Goal: Transaction & Acquisition: Book appointment/travel/reservation

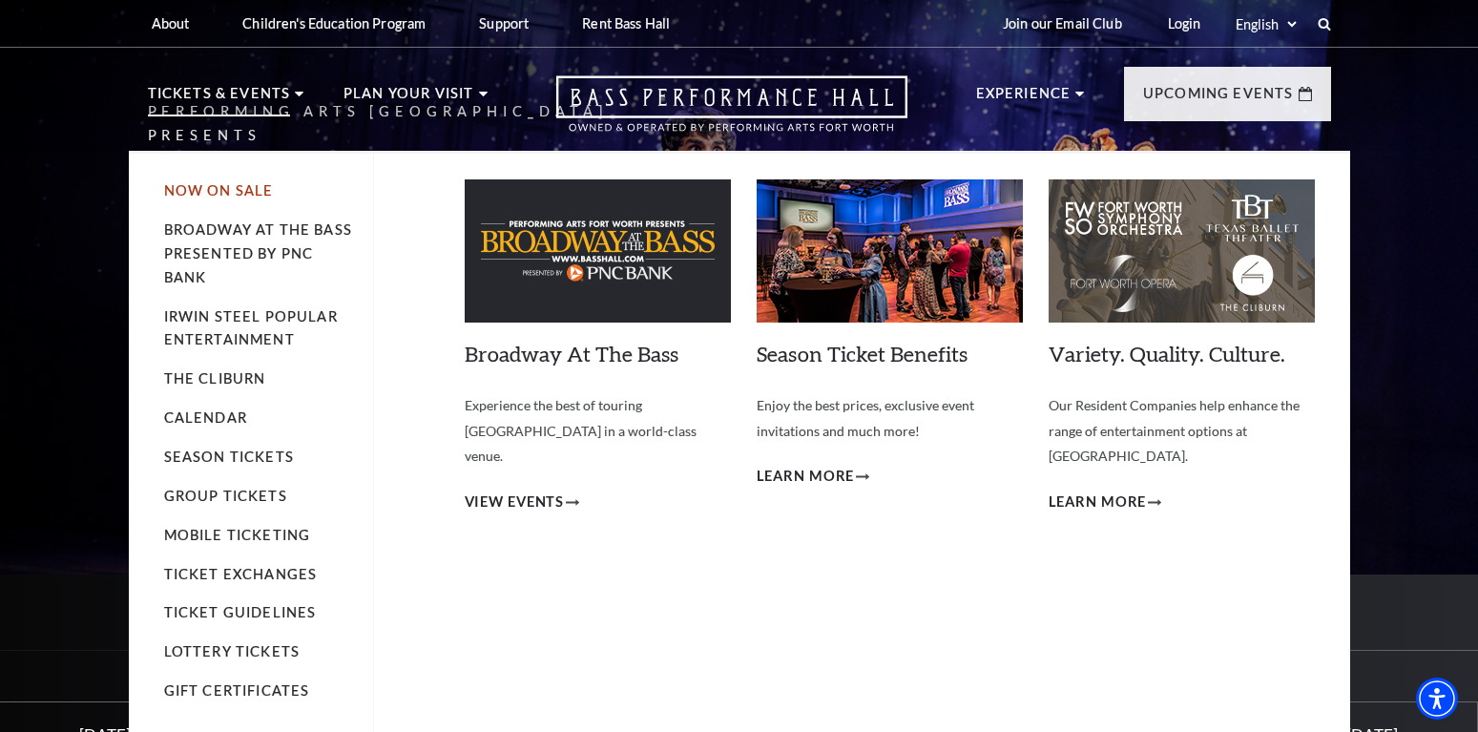
click at [207, 190] on link "Now On Sale" at bounding box center [219, 190] width 110 height 16
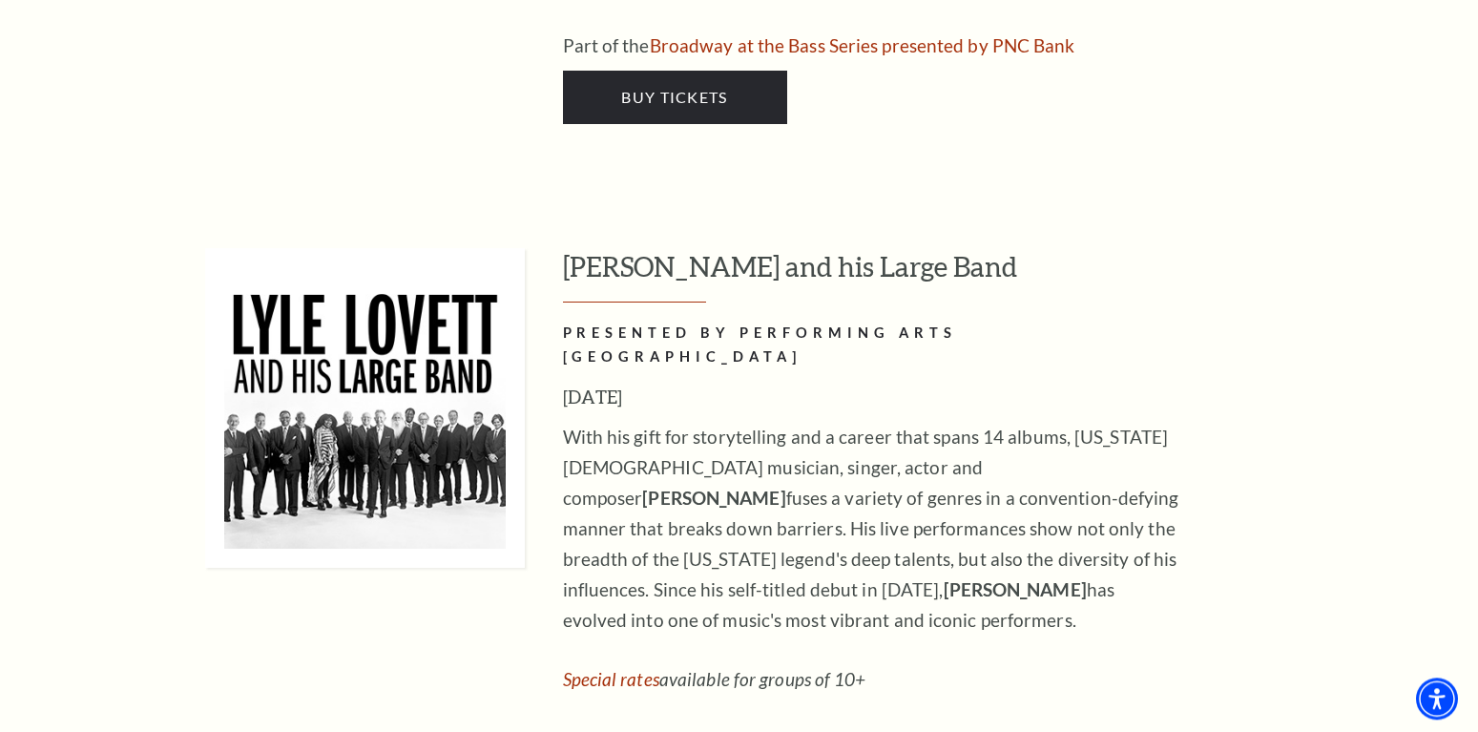
scroll to position [3115, 0]
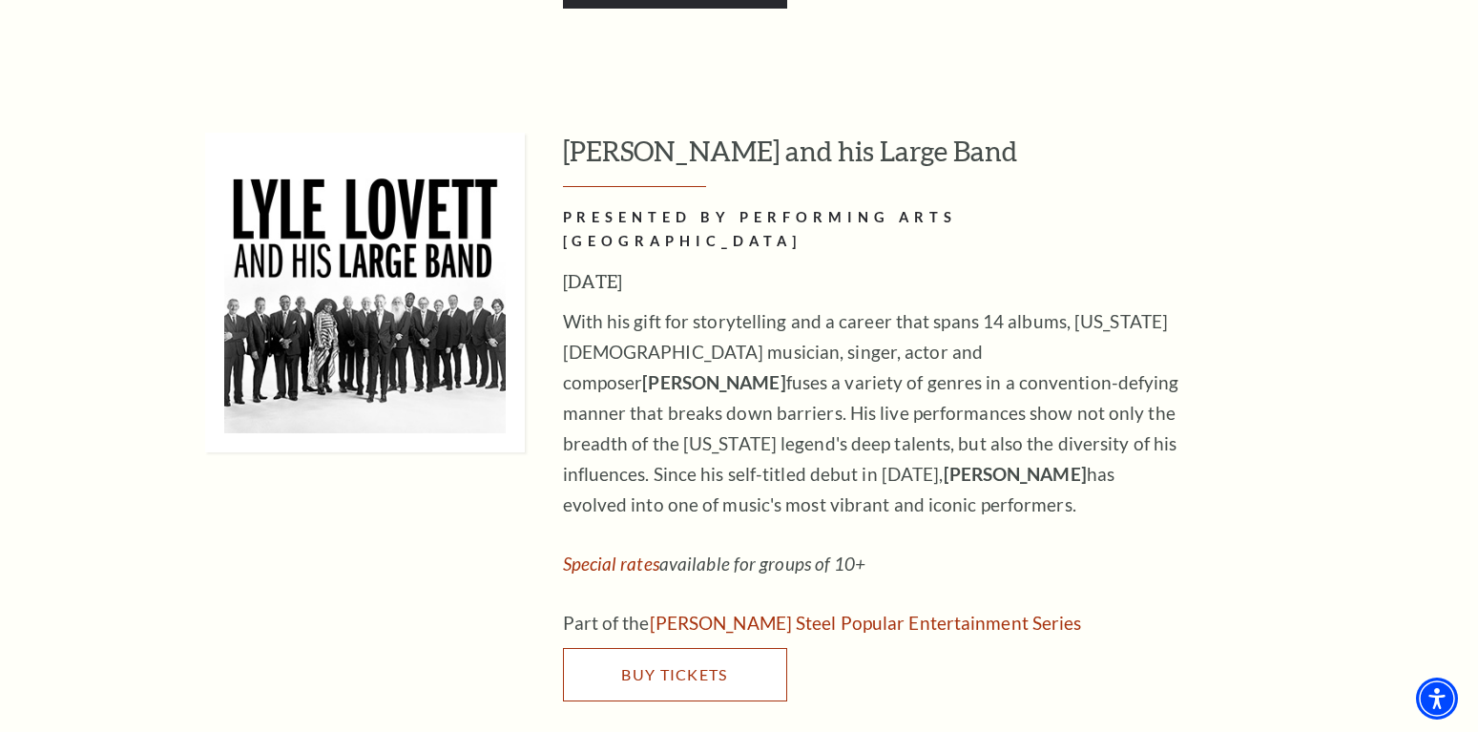
click at [668, 665] on span "Buy Tickets" at bounding box center [674, 674] width 106 height 18
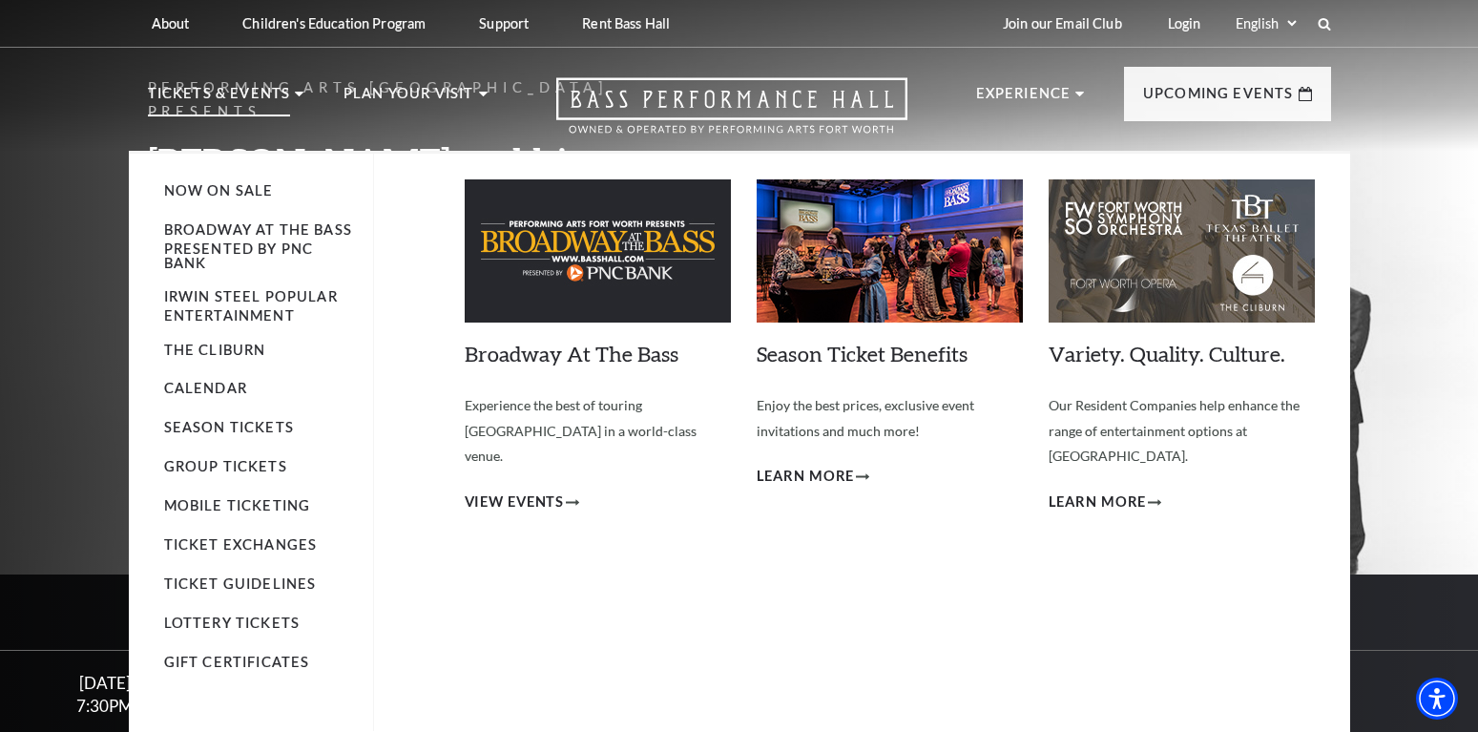
click at [190, 93] on p "Tickets & Events" at bounding box center [219, 99] width 143 height 34
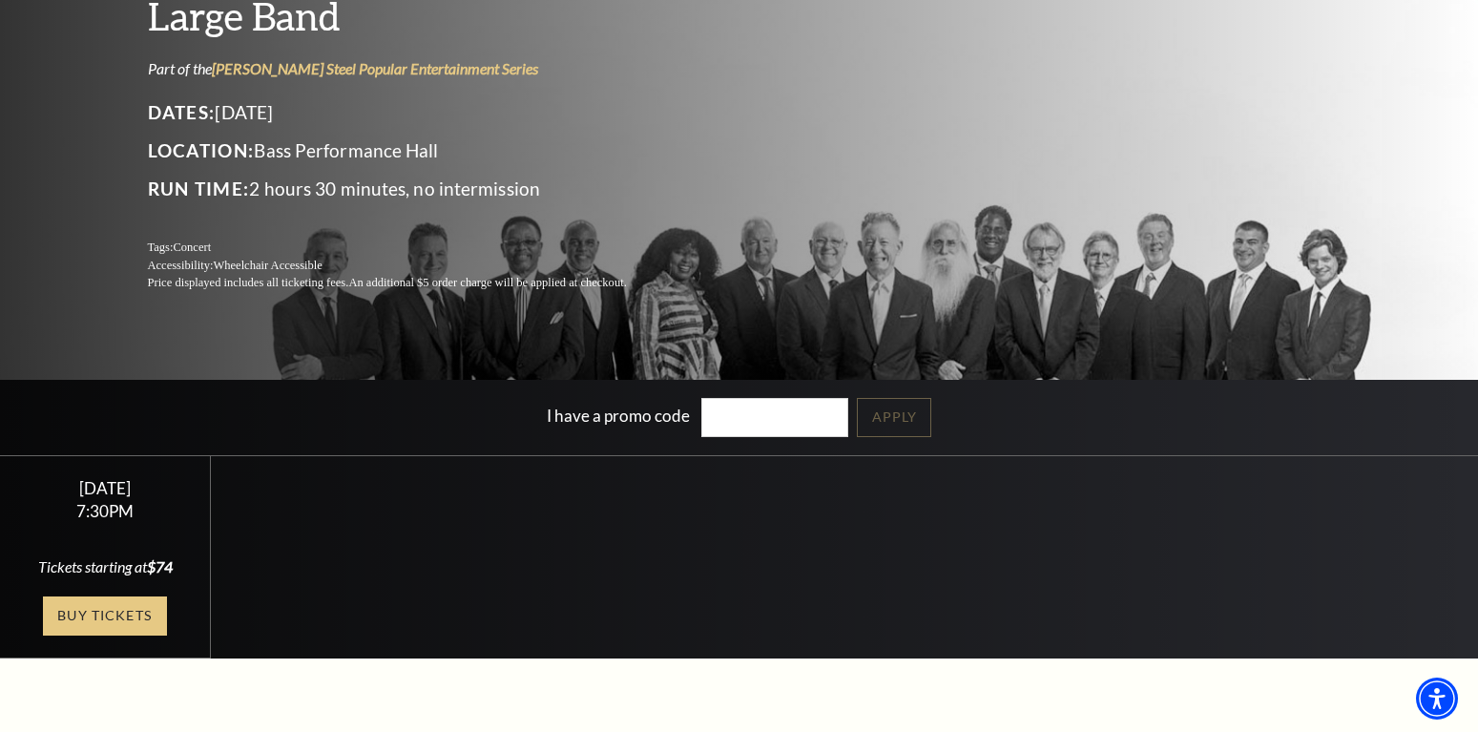
click at [90, 612] on link "Buy Tickets" at bounding box center [105, 615] width 124 height 39
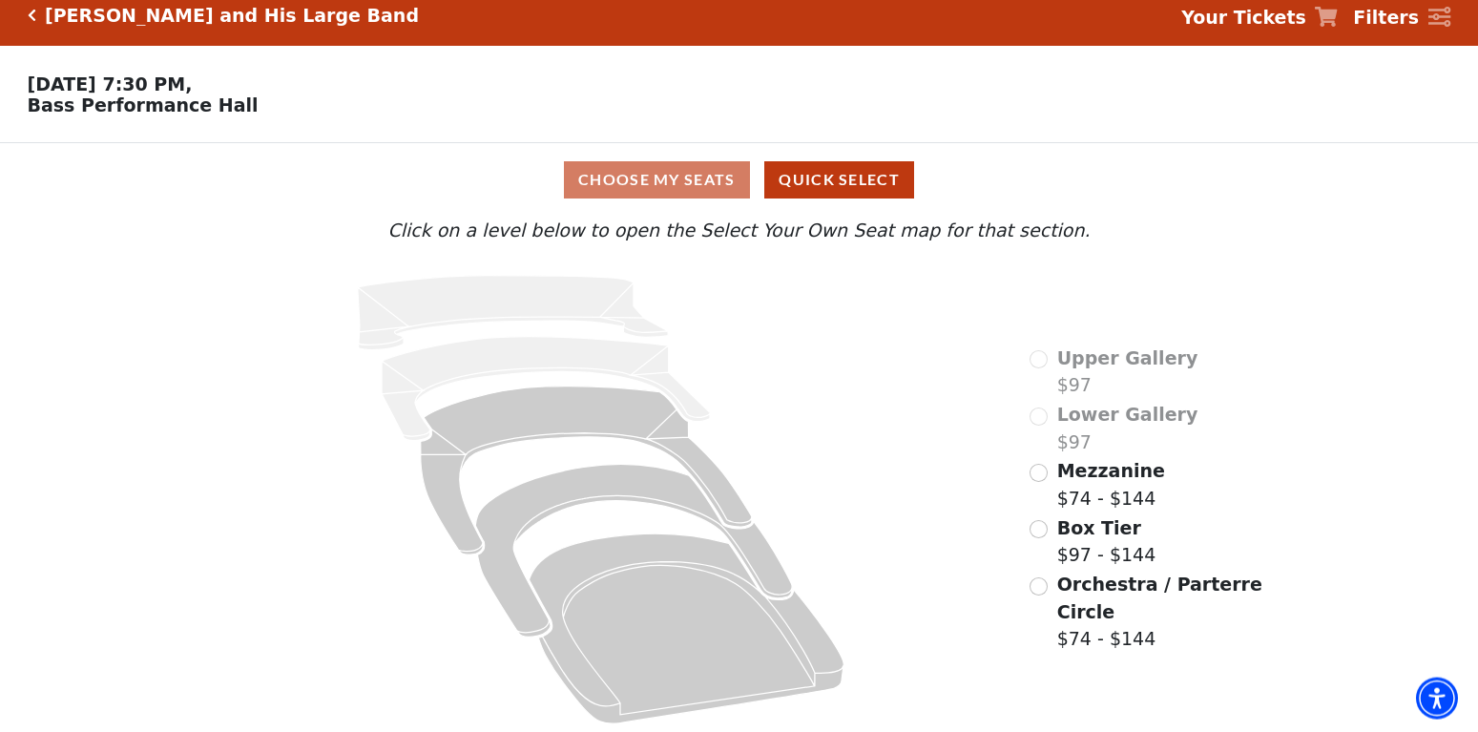
scroll to position [29, 0]
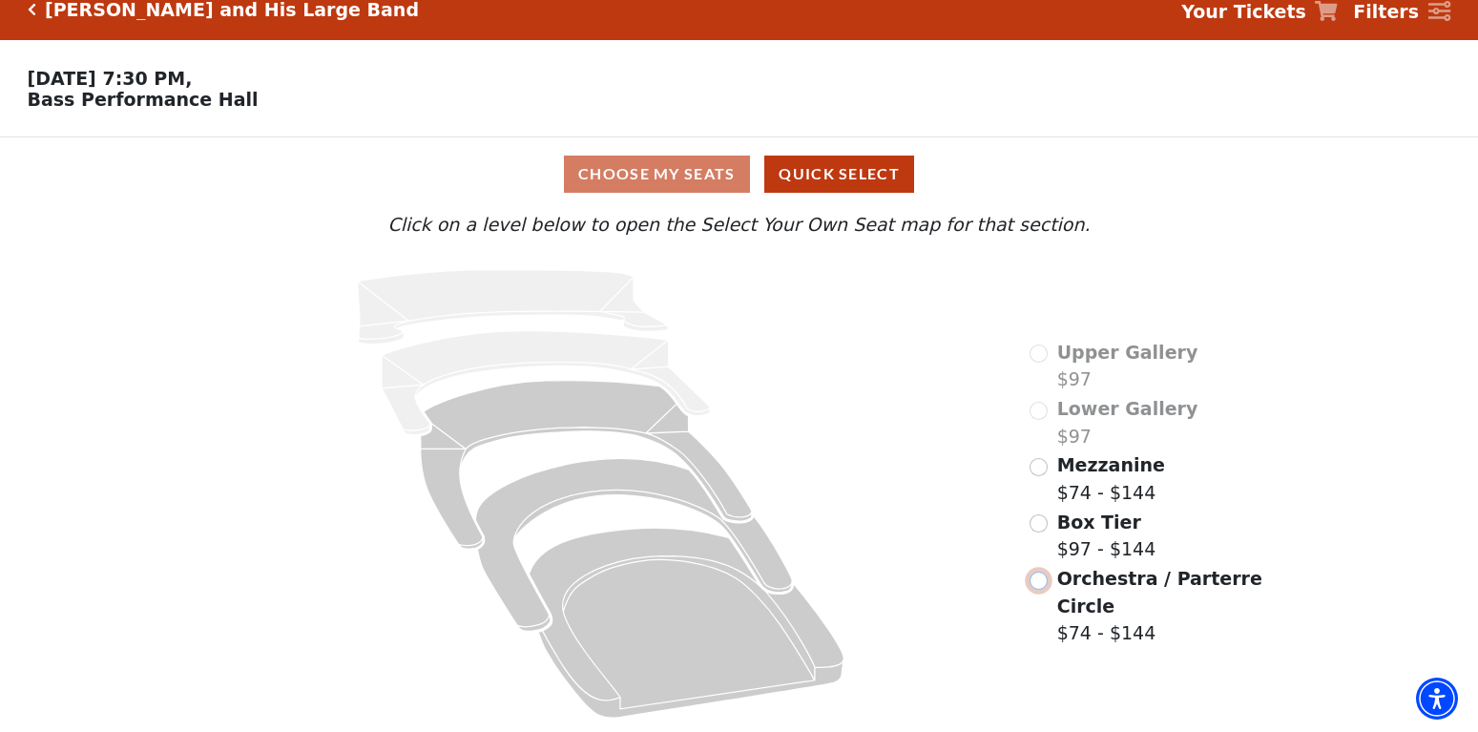
click at [1041, 572] on input "Orchestra / Parterre Circle$74 - $144\a" at bounding box center [1039, 581] width 18 height 18
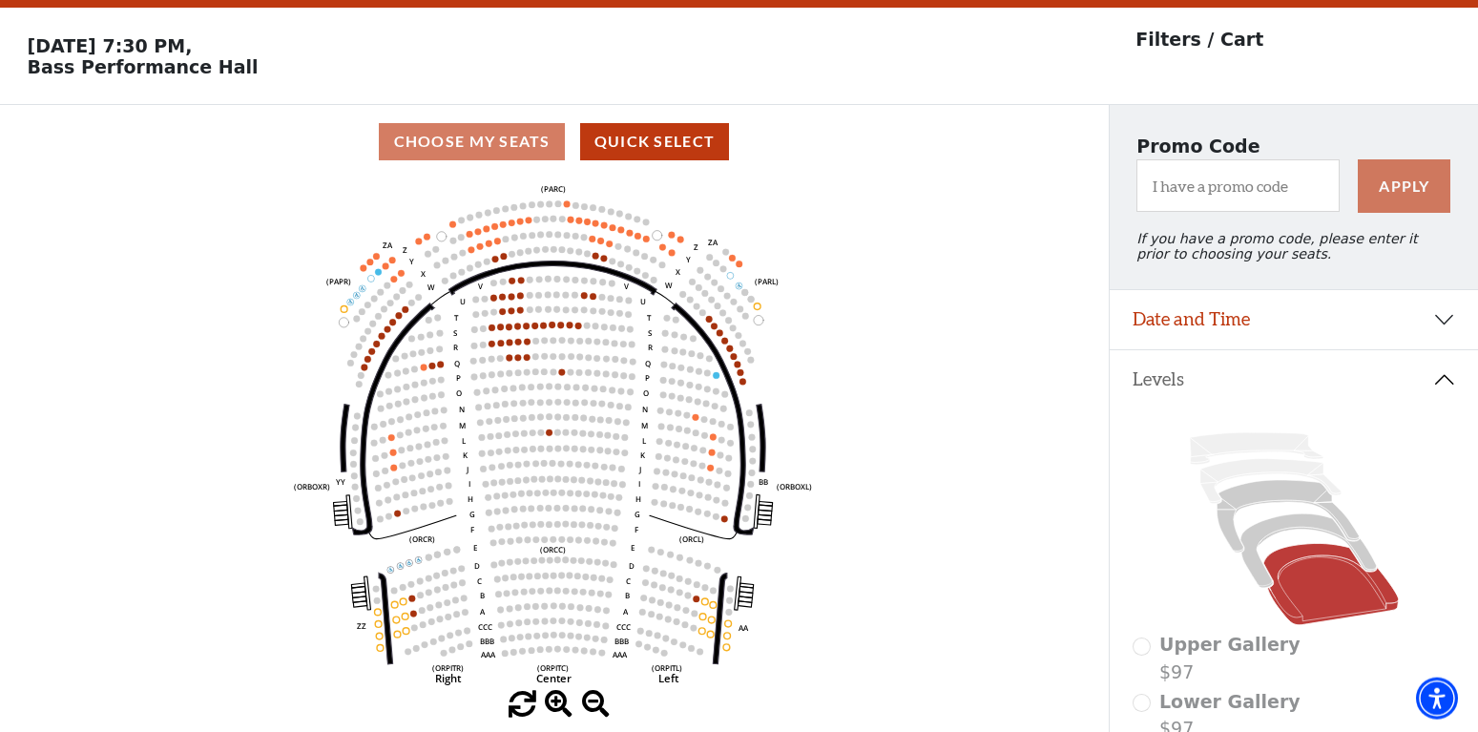
scroll to position [0, 0]
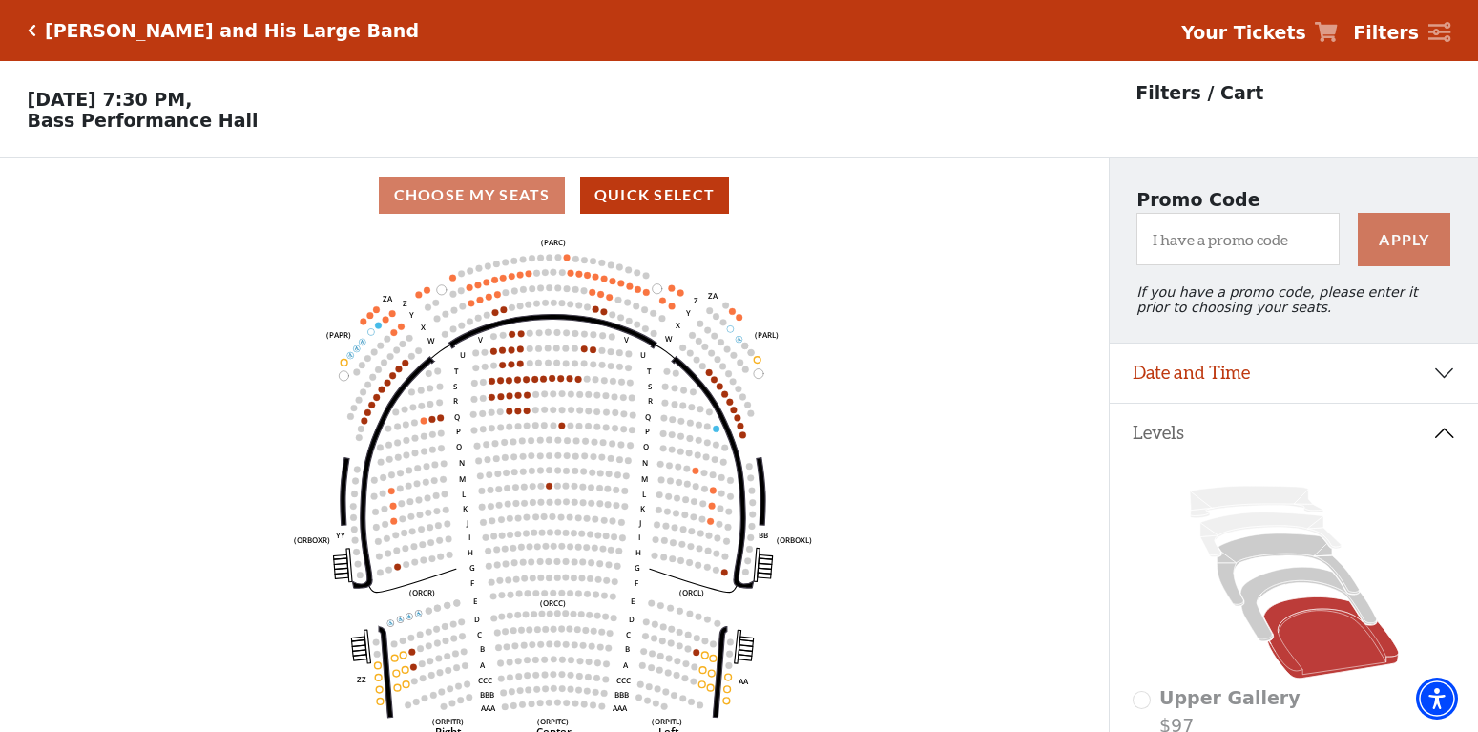
click at [32, 28] on icon "Click here to go back to filters" at bounding box center [32, 30] width 9 height 13
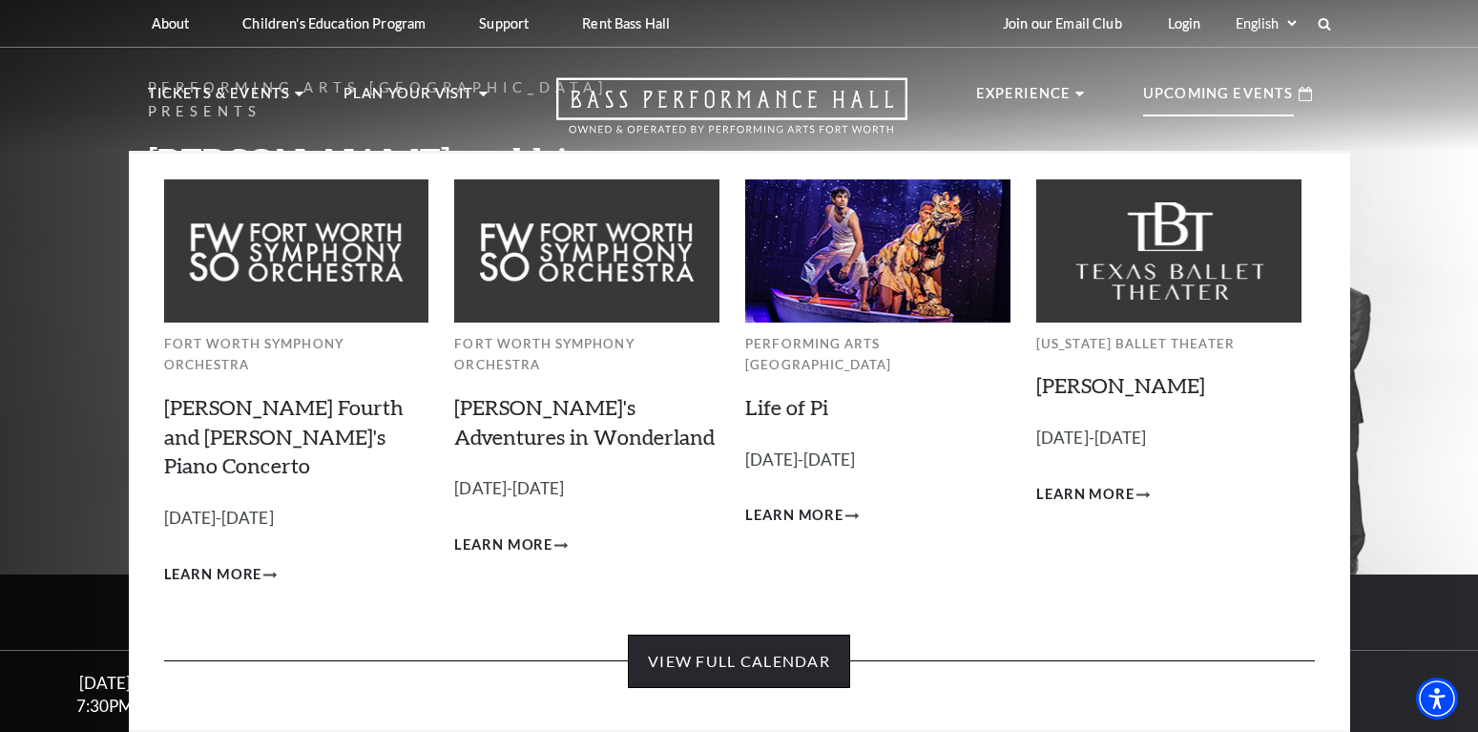
click at [714, 635] on link "View Full Calendar" at bounding box center [739, 661] width 222 height 53
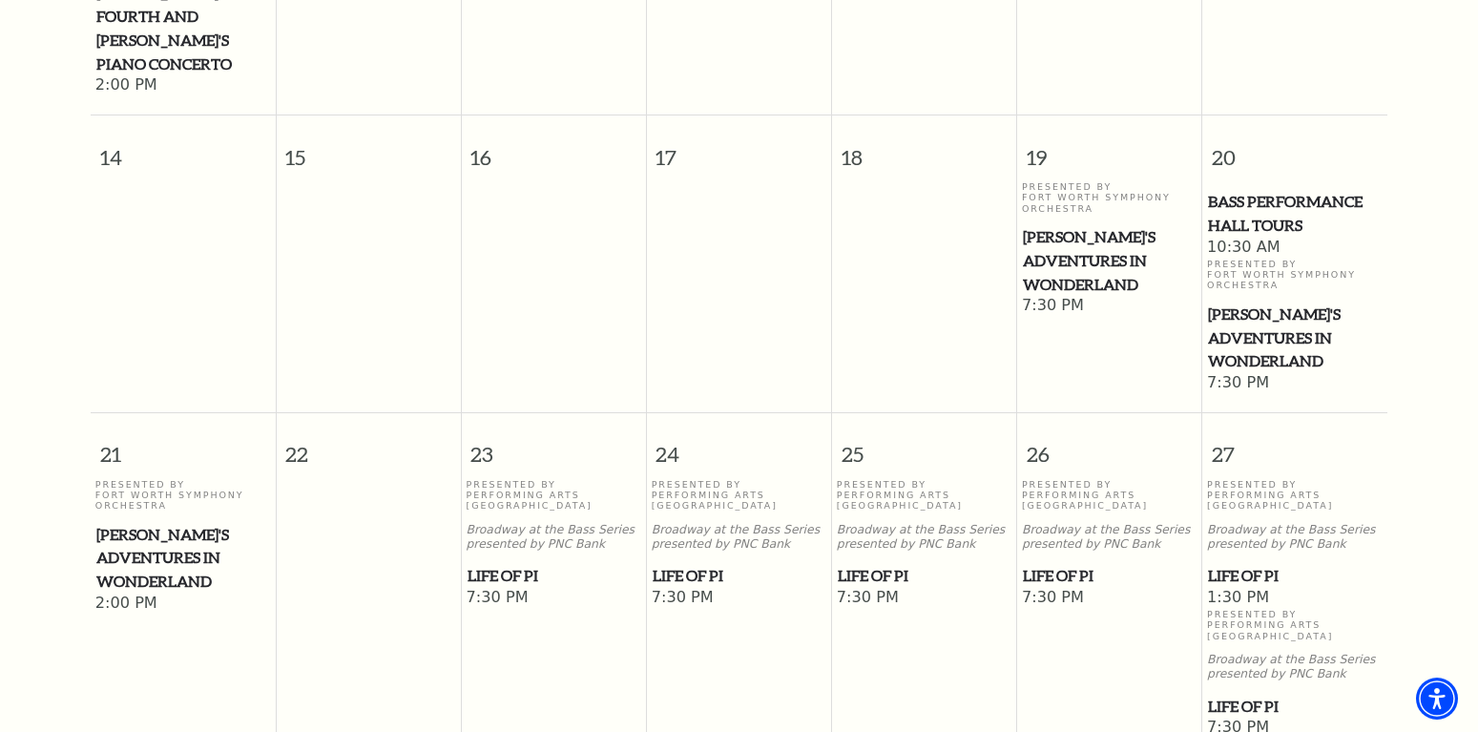
scroll to position [948, 0]
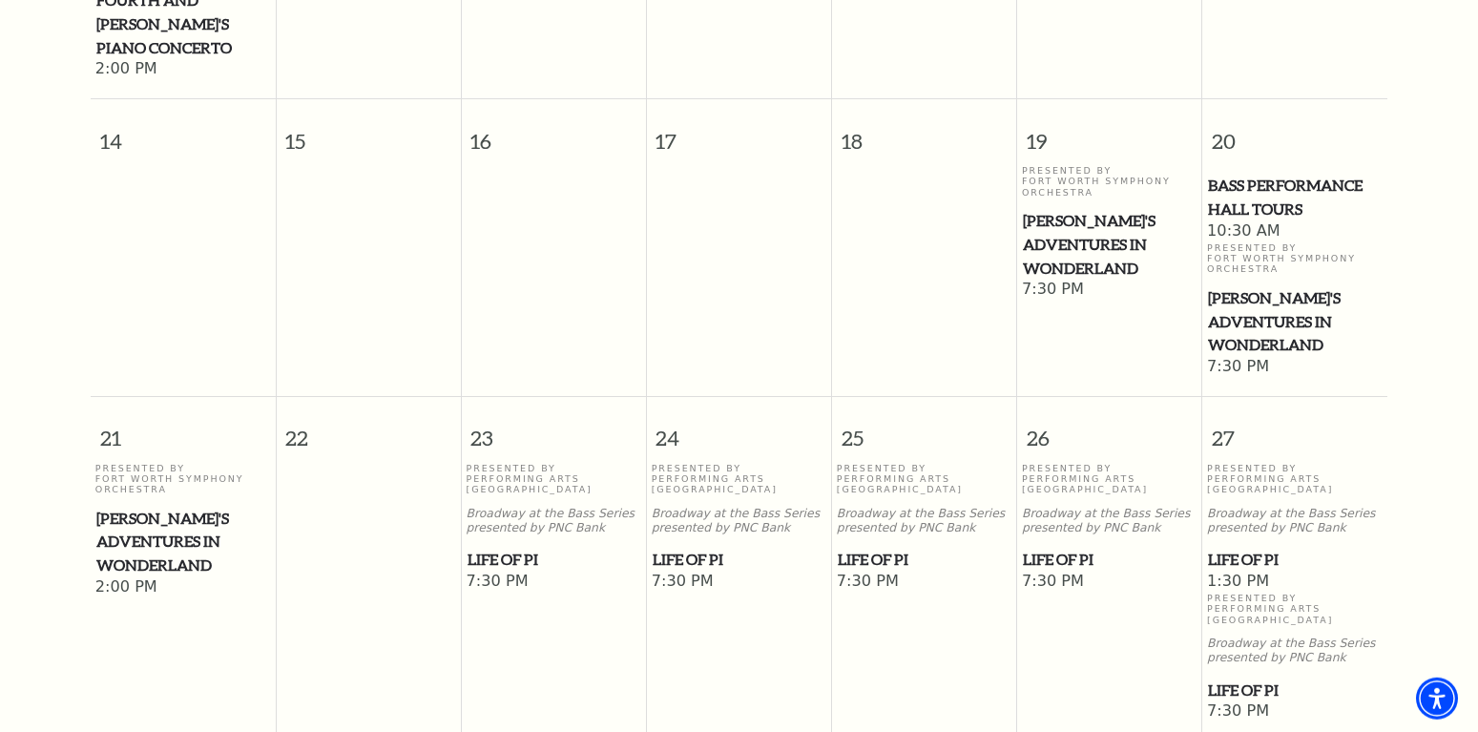
click at [527, 507] on p "Broadway at the Bass Series presented by PNC Bank" at bounding box center [555, 521] width 176 height 29
click at [494, 548] on span "Life of Pi" at bounding box center [555, 560] width 174 height 24
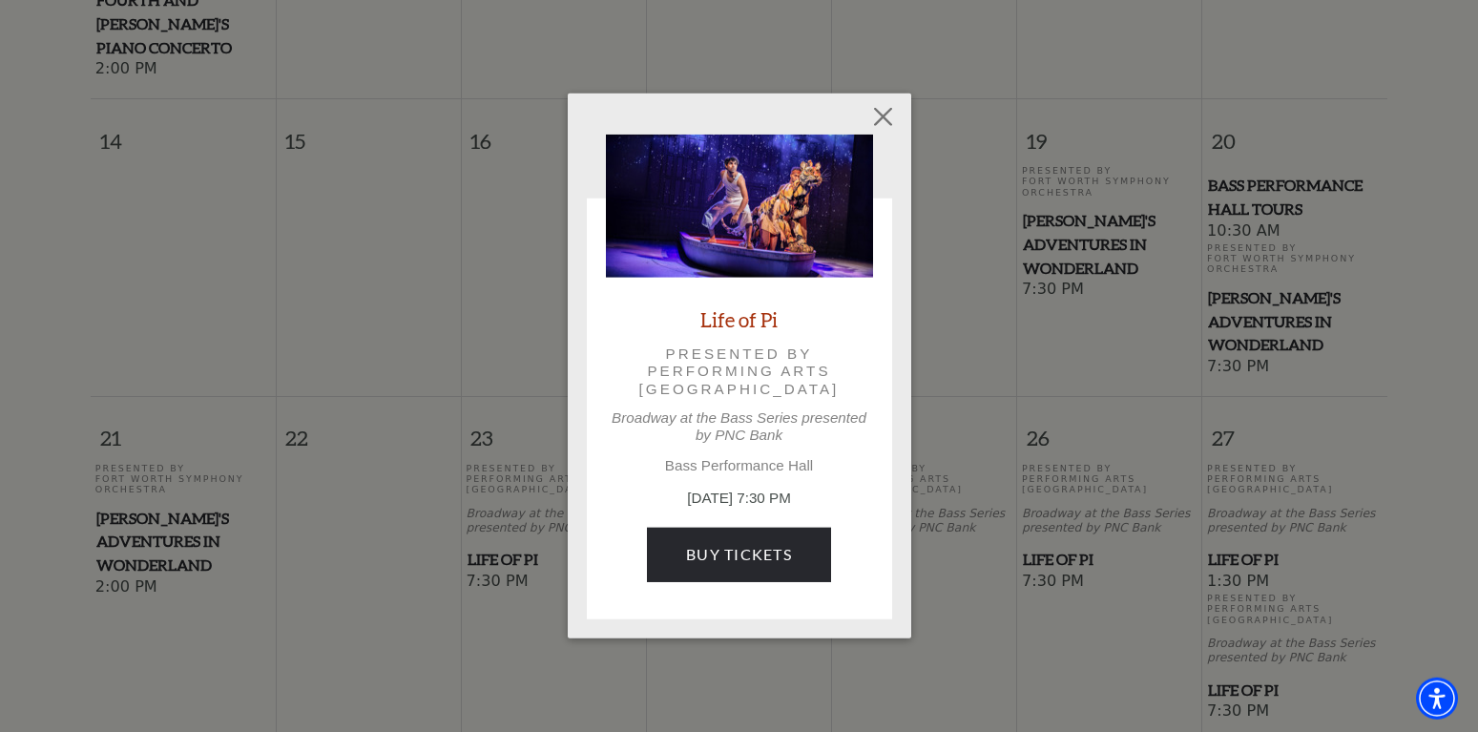
click at [494, 500] on div "Life of Pi Presented by Performing Arts Fort Worth Broadway at the Bass Series …" at bounding box center [739, 366] width 1478 height 732
click at [700, 548] on link "Buy Tickets" at bounding box center [739, 554] width 184 height 53
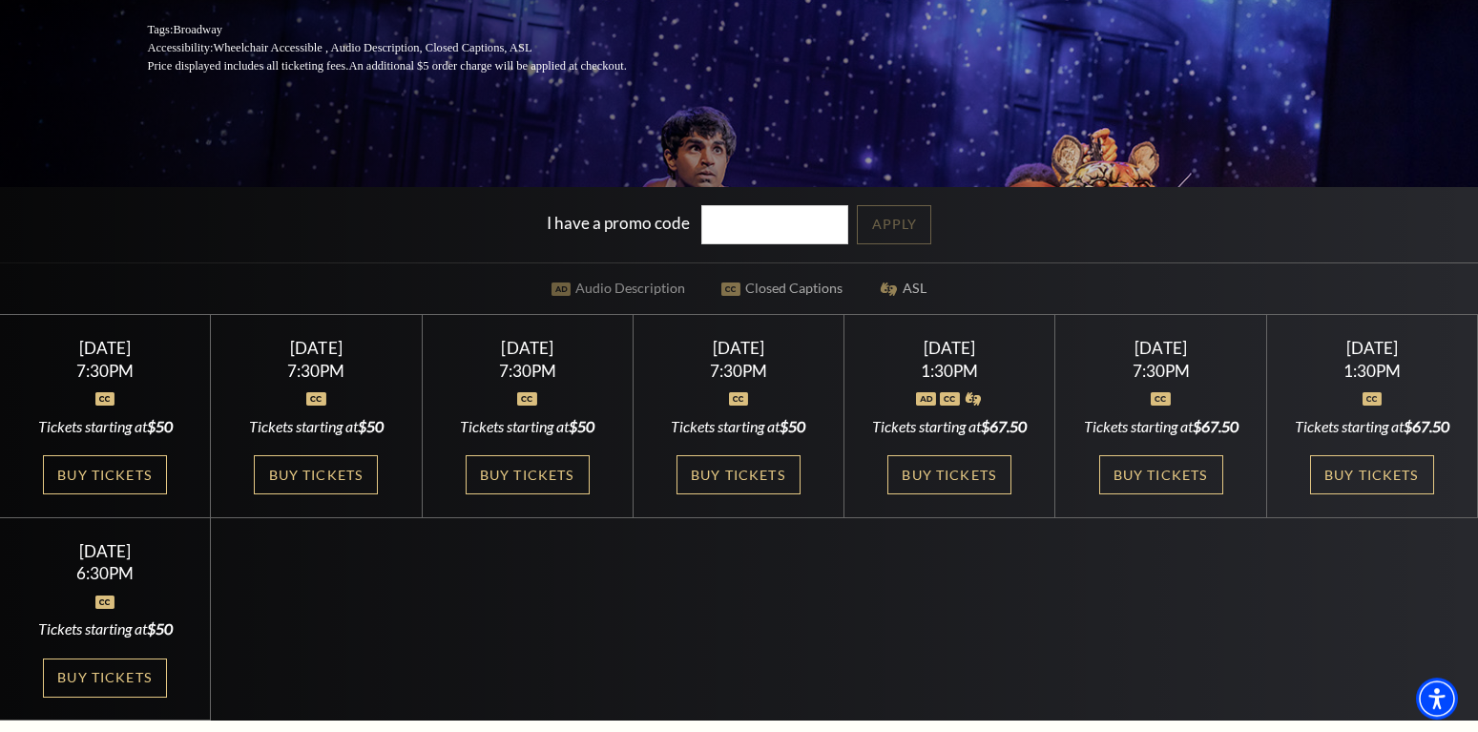
scroll to position [389, 0]
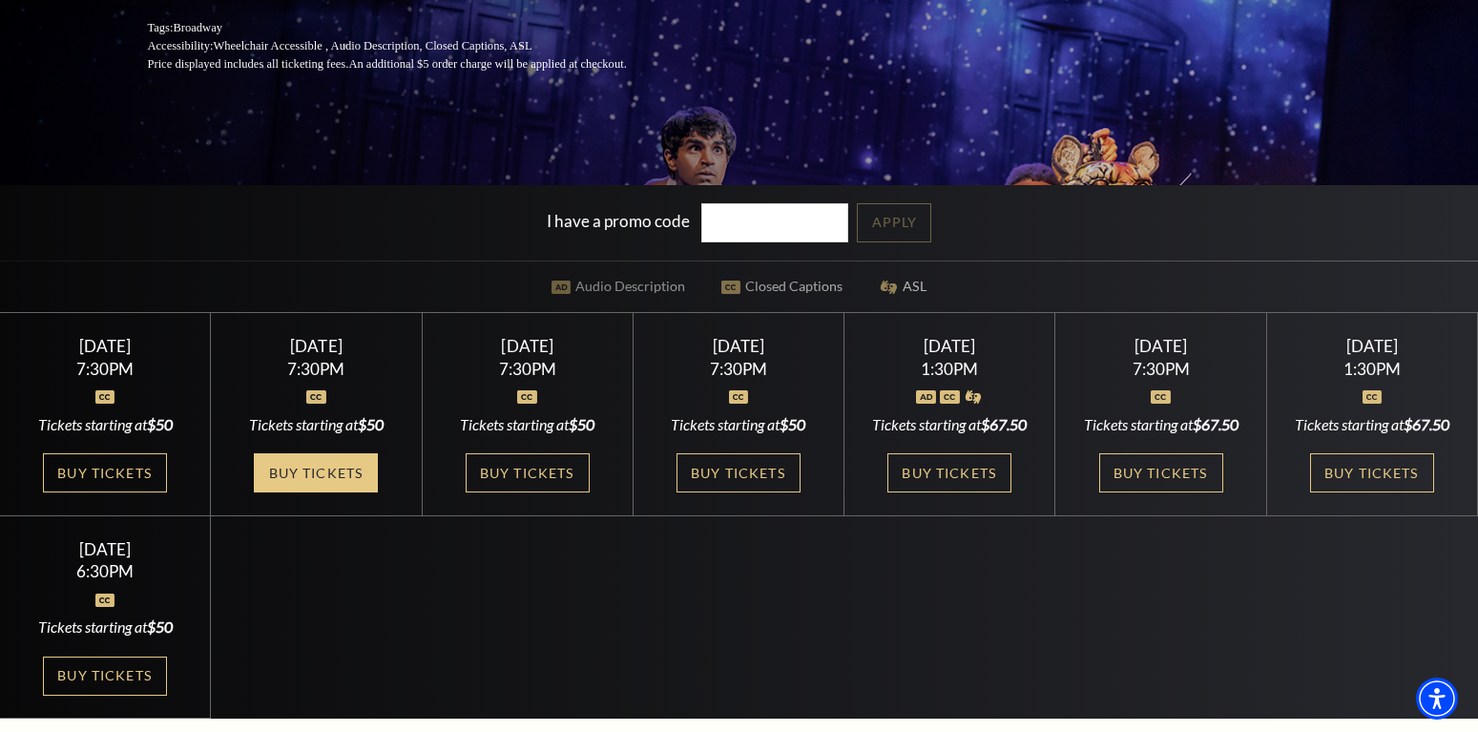
click at [295, 490] on link "Buy Tickets" at bounding box center [316, 472] width 124 height 39
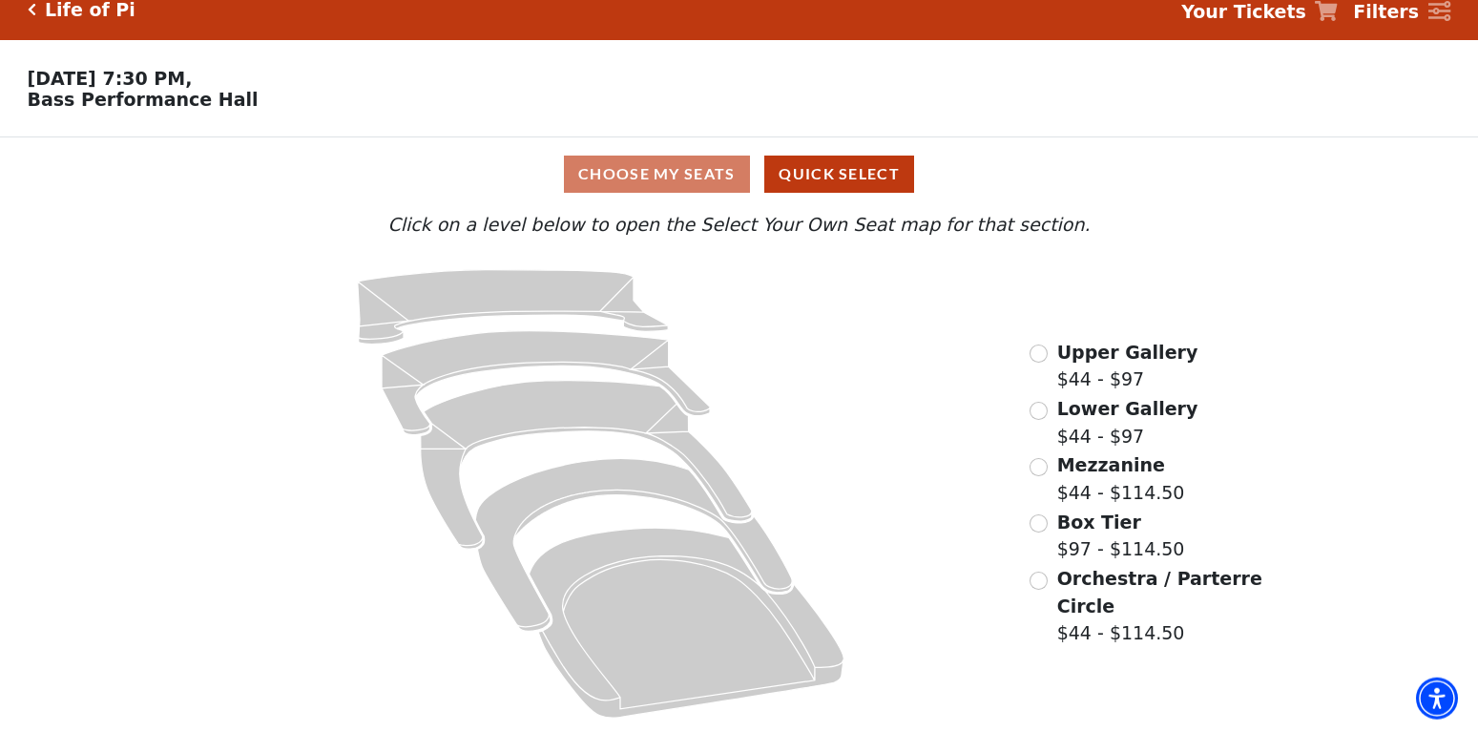
scroll to position [29, 0]
click at [1039, 411] on input "Lower Gallery$44 - $97\a" at bounding box center [1039, 411] width 18 height 18
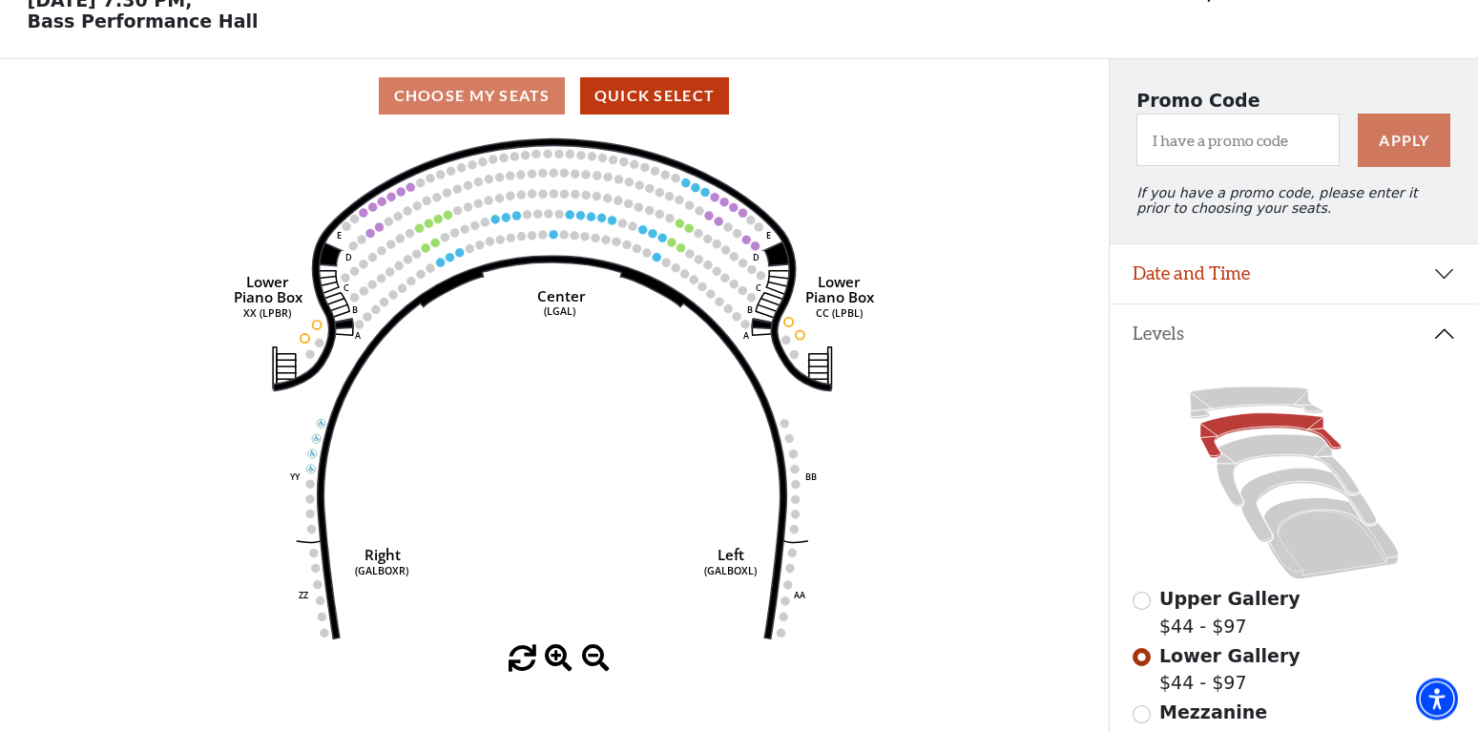
scroll to position [186, 0]
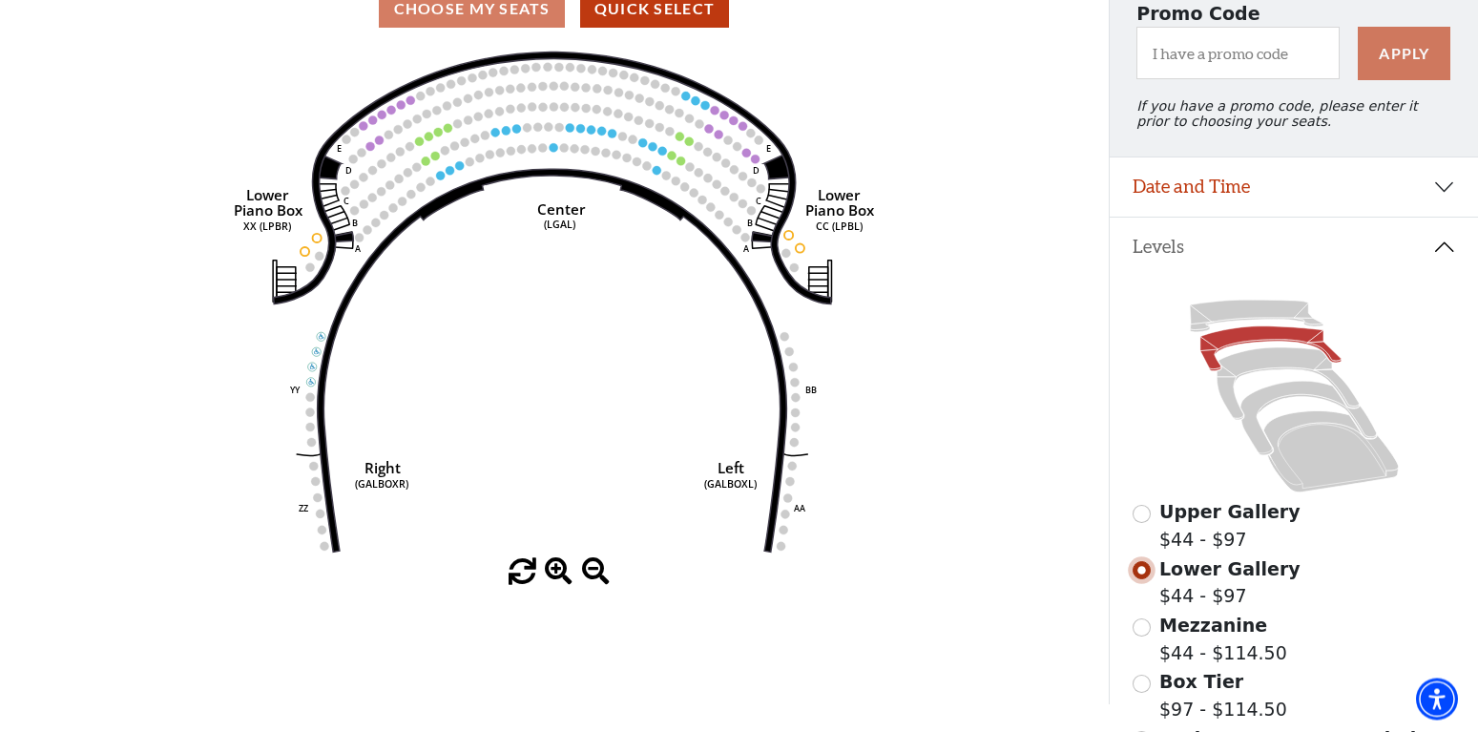
click at [1142, 579] on input "Lower Gallery$44 - $97\a" at bounding box center [1142, 570] width 18 height 18
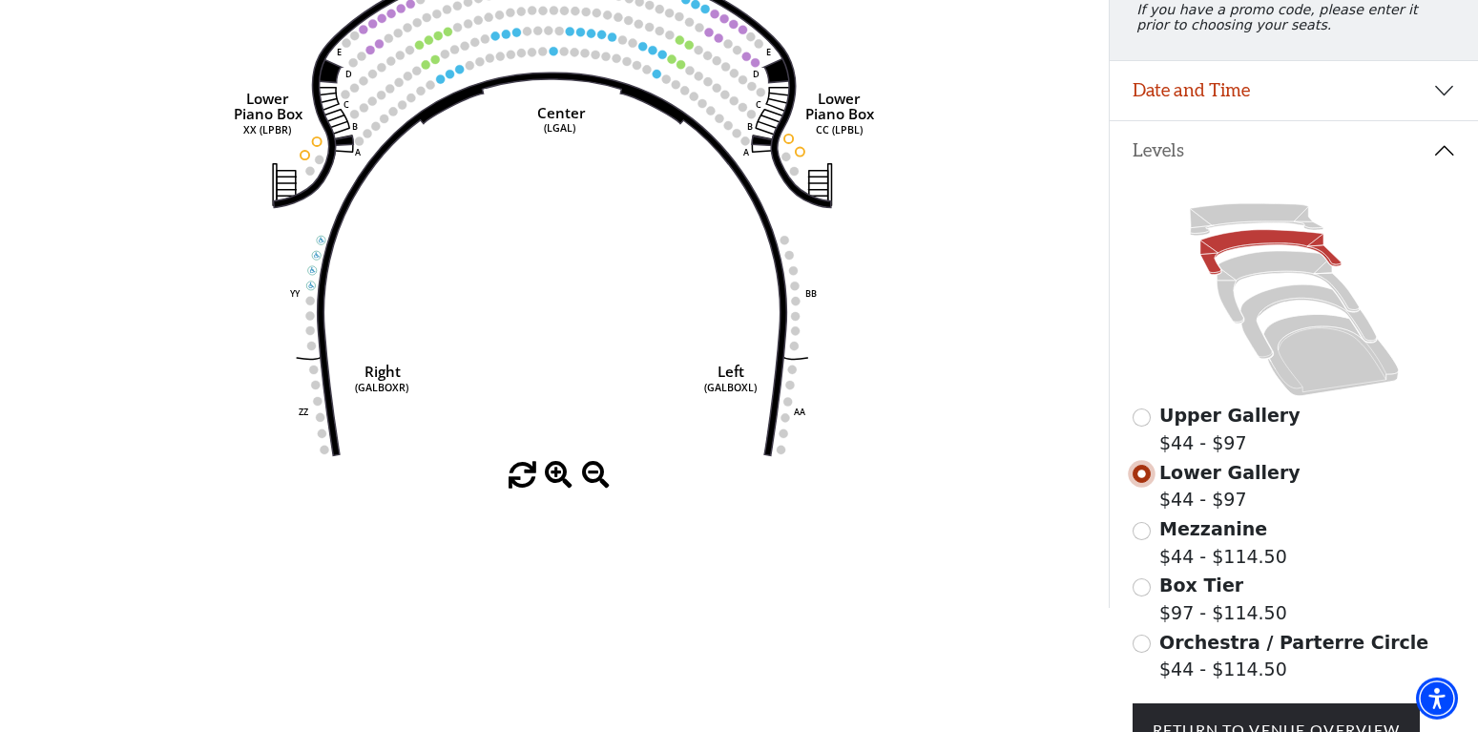
scroll to position [283, 0]
click at [1142, 539] on input "Mezzanine$44 - $114.50\a" at bounding box center [1142, 530] width 18 height 18
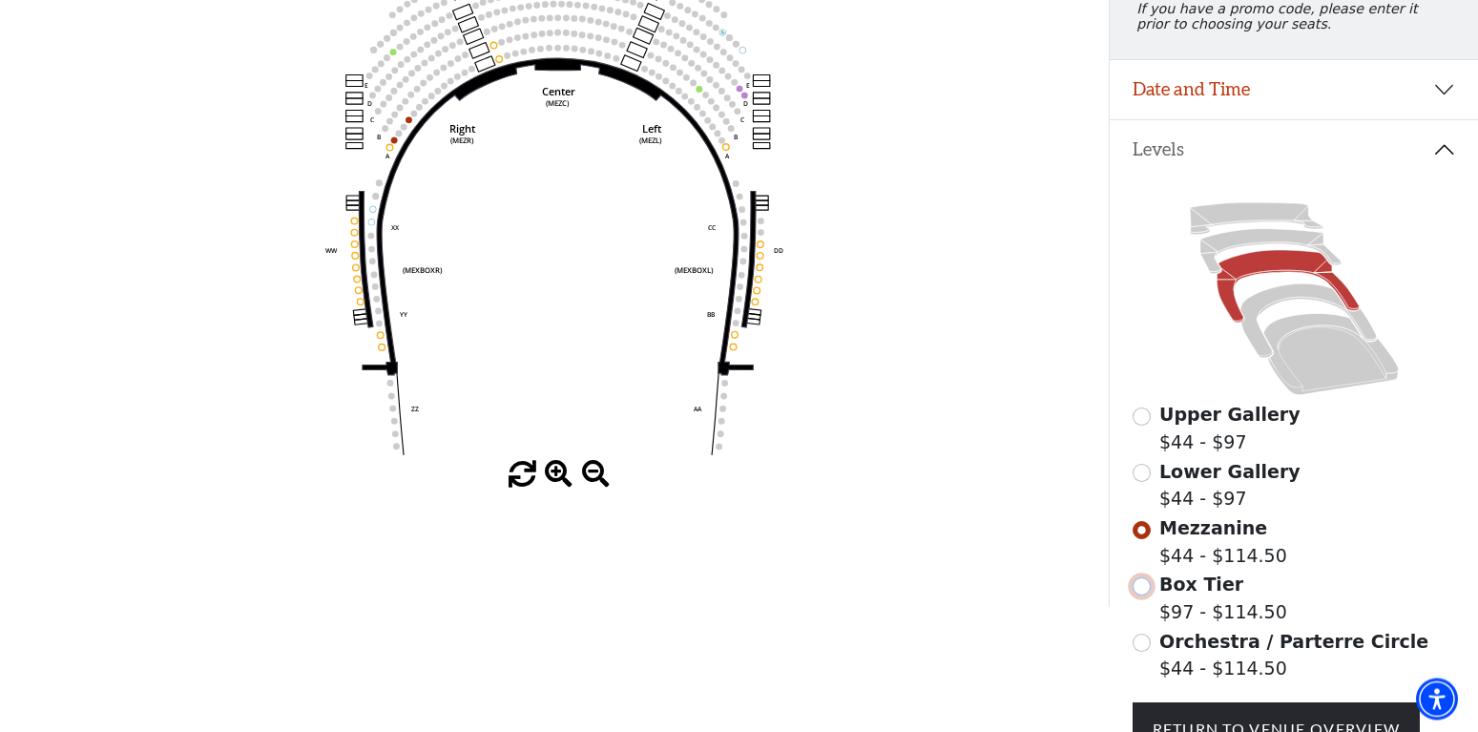
click at [1141, 596] on input "Box Tier$97 - $114.50\a" at bounding box center [1142, 586] width 18 height 18
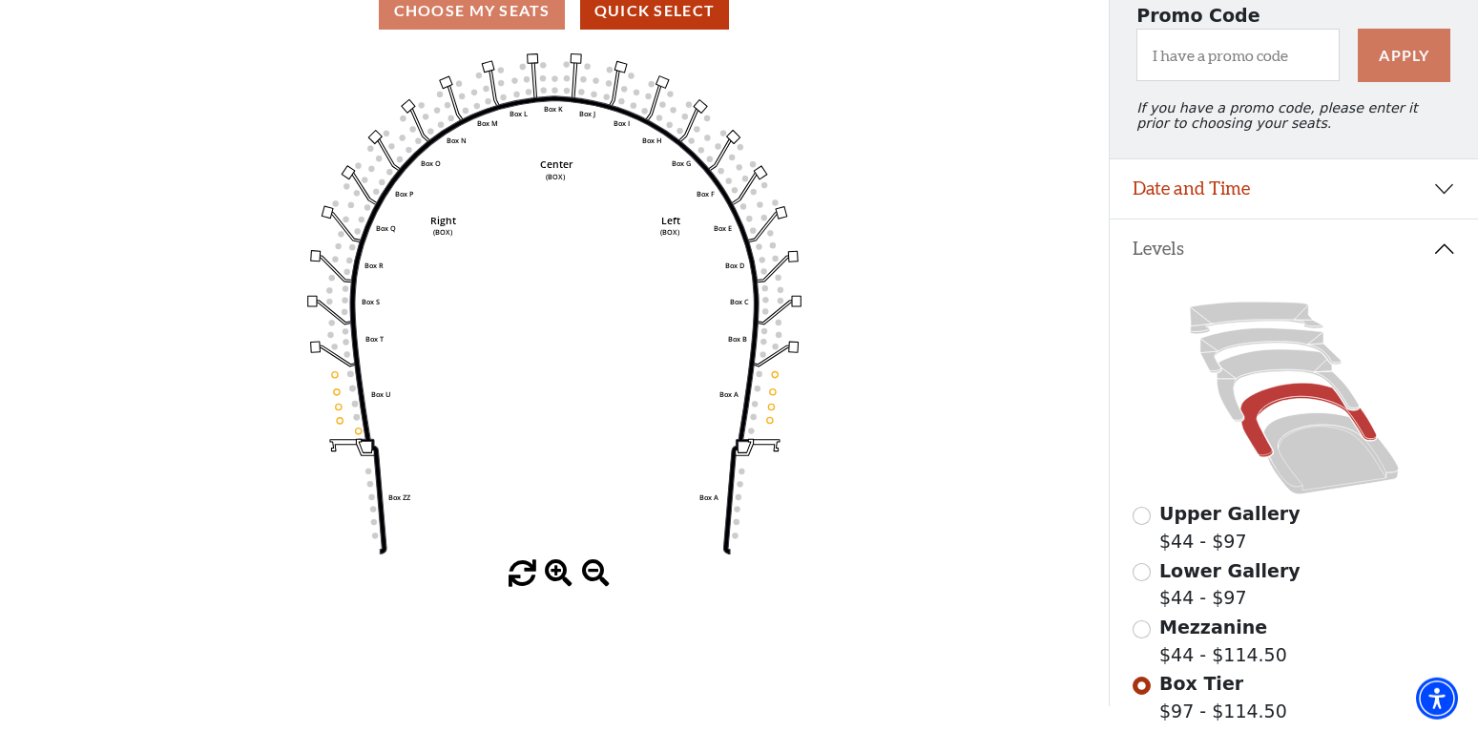
scroll to position [186, 0]
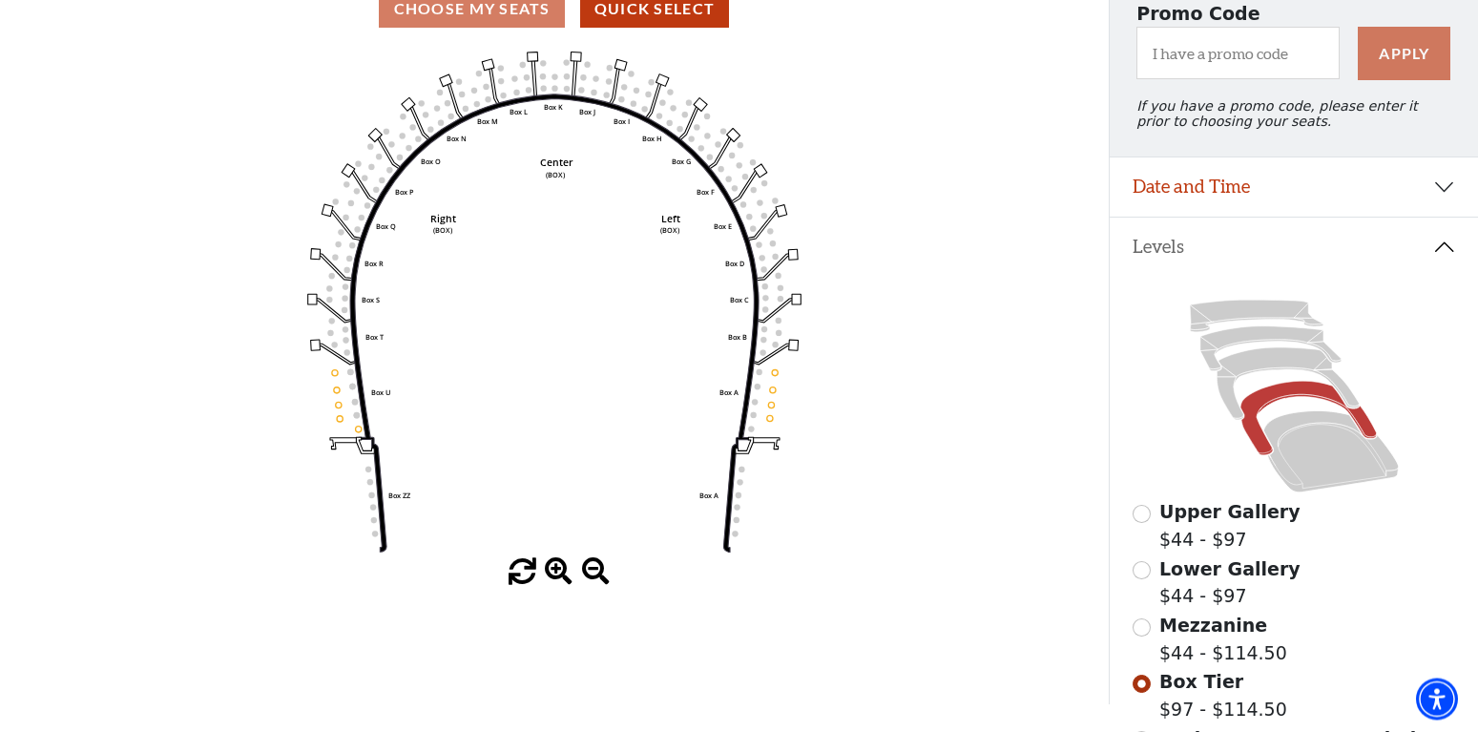
click at [515, 91] on icon "Left (BOX) Right (BOX) Center (BOX) Box ZZ Box U Box T Box S Box R Box Q Box P …" at bounding box center [554, 302] width 998 height 513
click at [512, 93] on icon "Left (BOX) Right (BOX) Center (BOX) Box ZZ Box U Box T Box S Box R Box Q Box P …" at bounding box center [554, 302] width 998 height 513
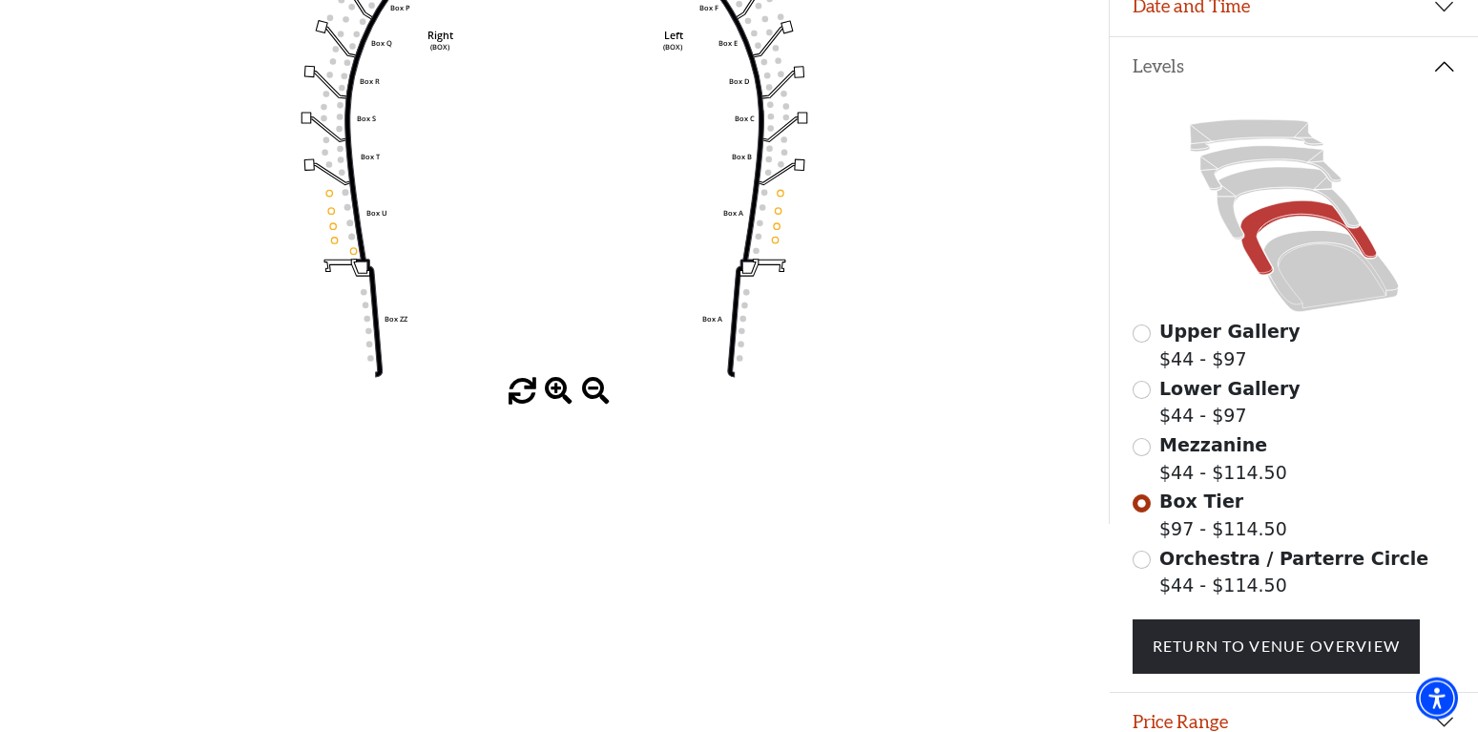
scroll to position [381, 0]
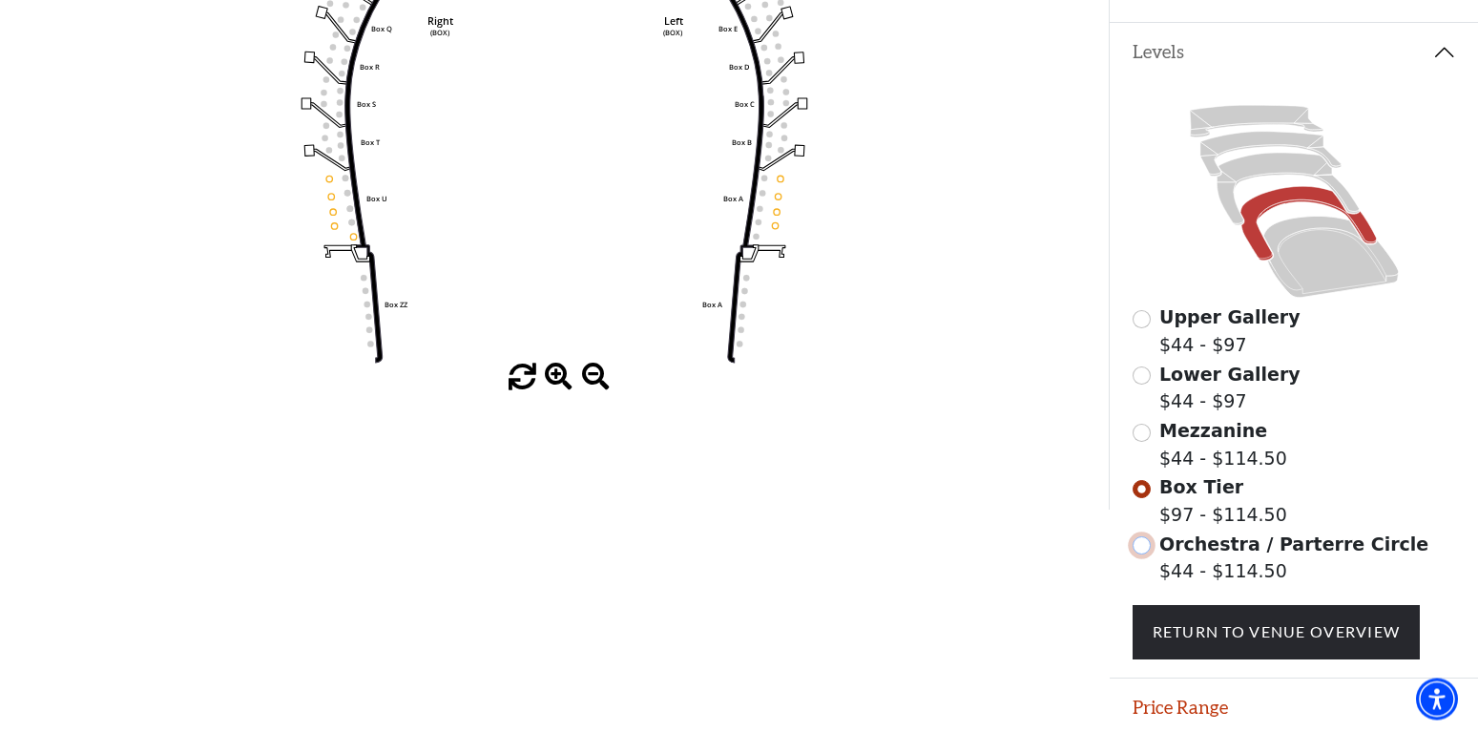
click at [1140, 555] on input "Orchestra / Parterre Circle$44 - $114.50\a" at bounding box center [1142, 545] width 18 height 18
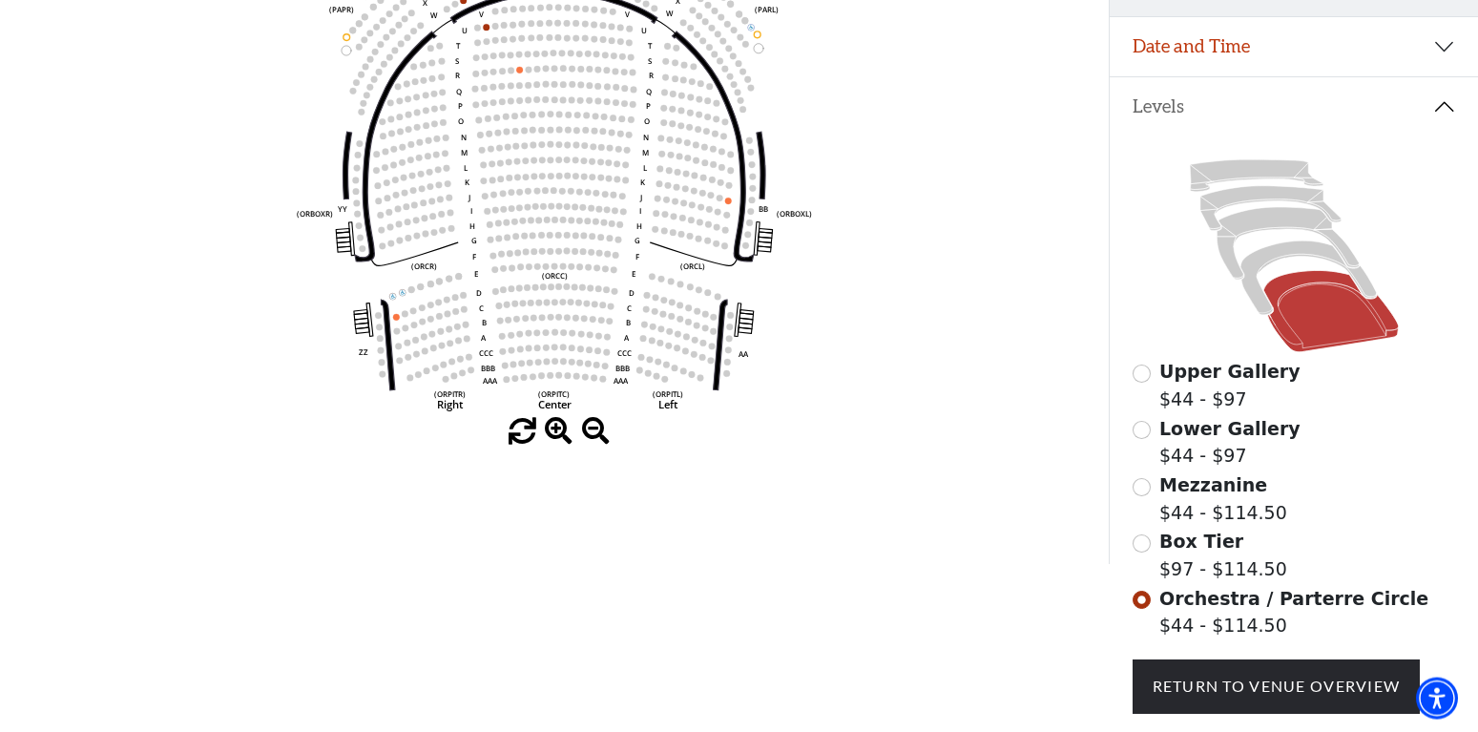
scroll to position [0, 0]
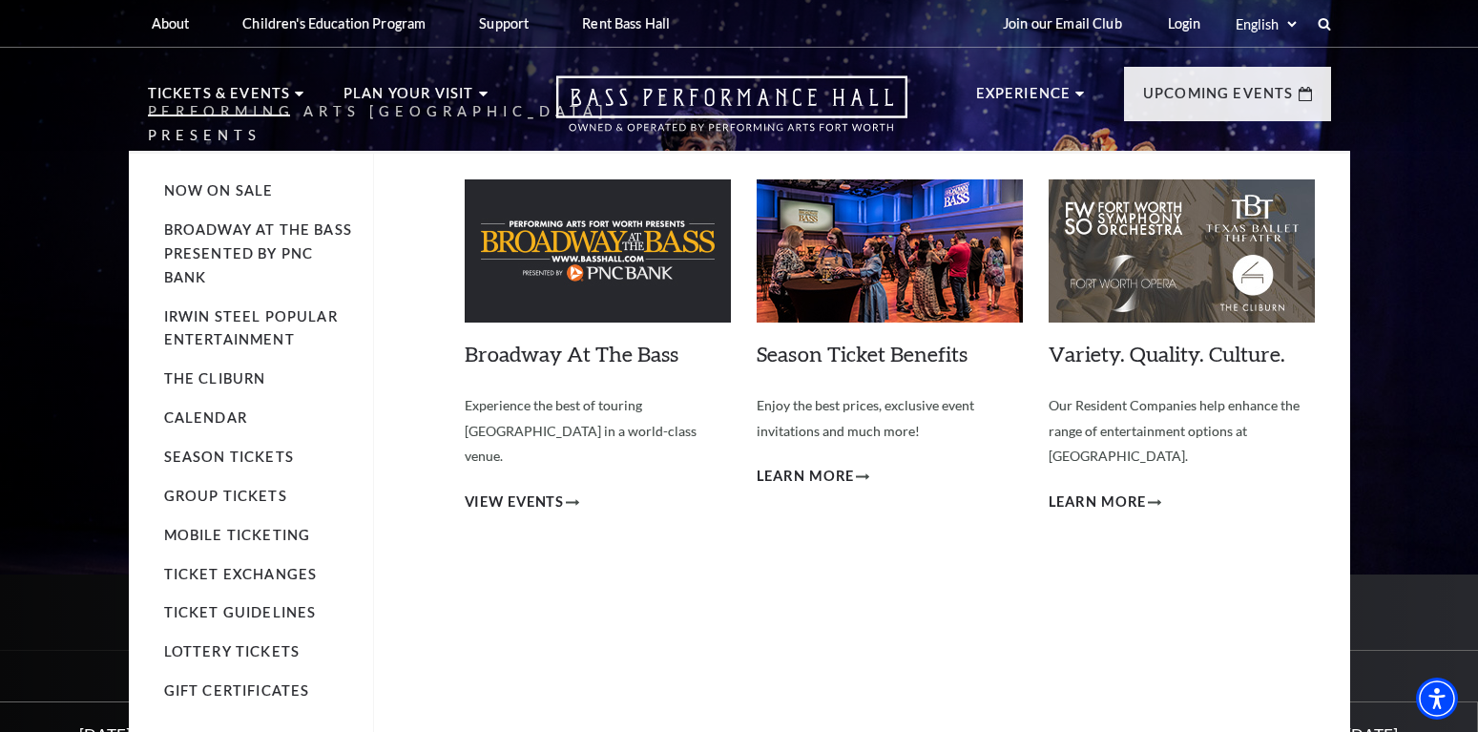
click at [242, 93] on p "Tickets & Events" at bounding box center [219, 99] width 143 height 34
click at [191, 419] on link "Calendar" at bounding box center [205, 417] width 83 height 16
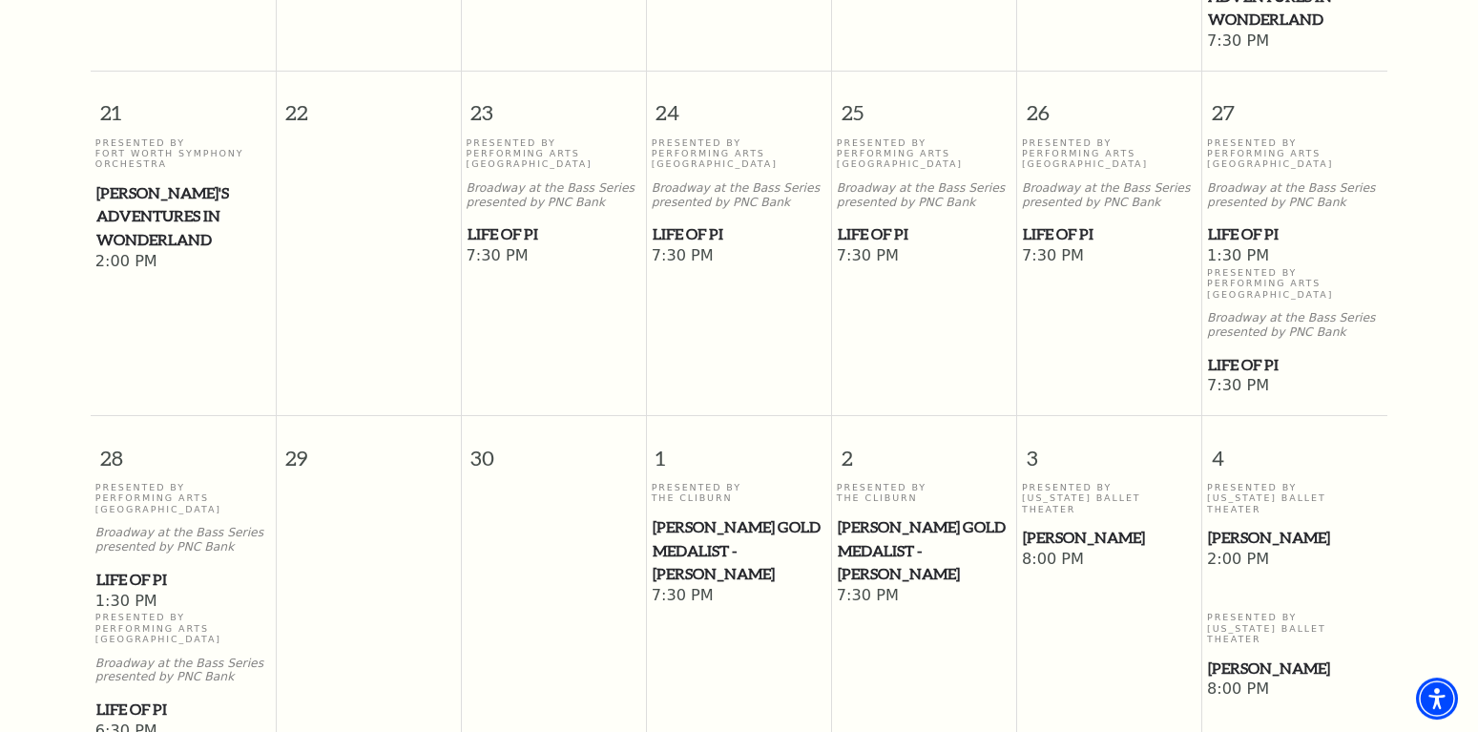
scroll to position [1045, 0]
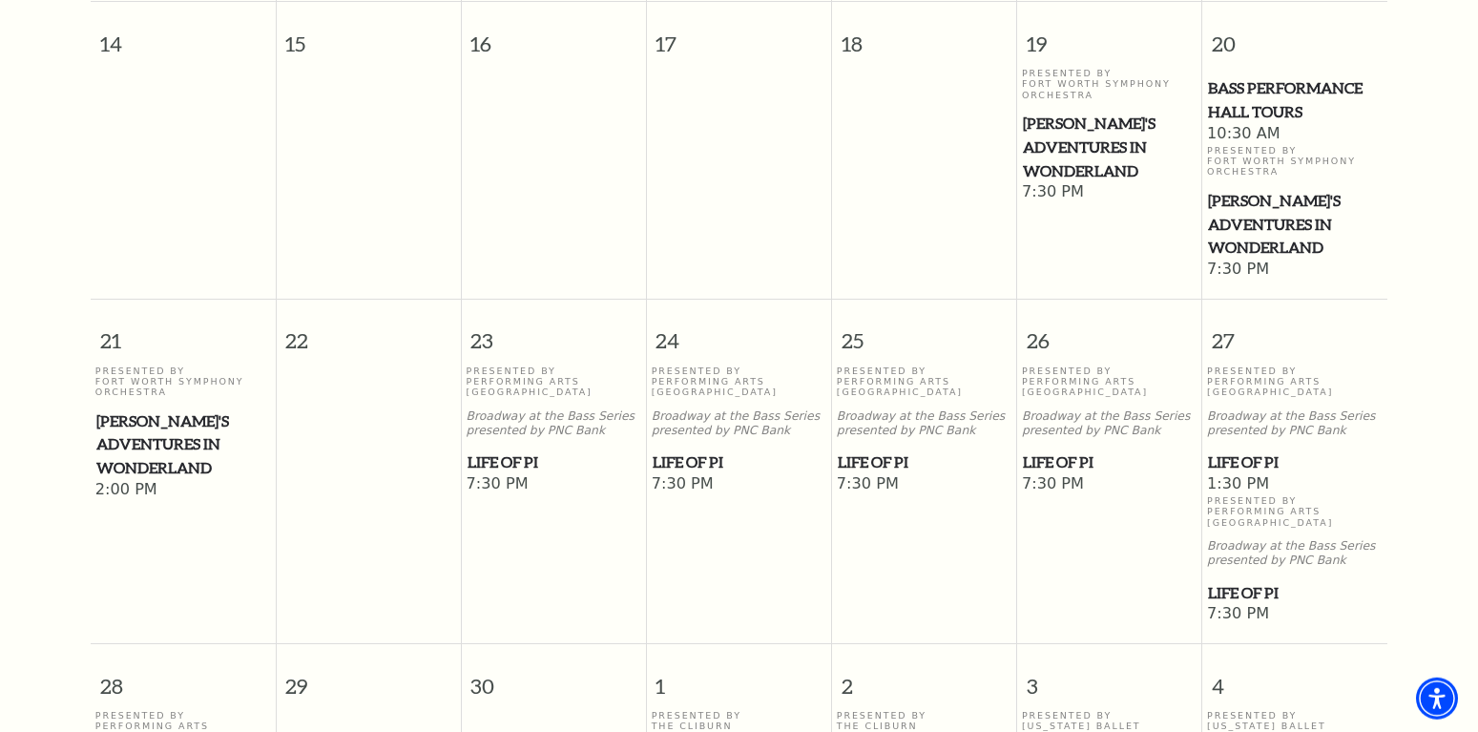
click at [1060, 112] on span "[PERSON_NAME]'s Adventures in Wonderland" at bounding box center [1110, 147] width 174 height 71
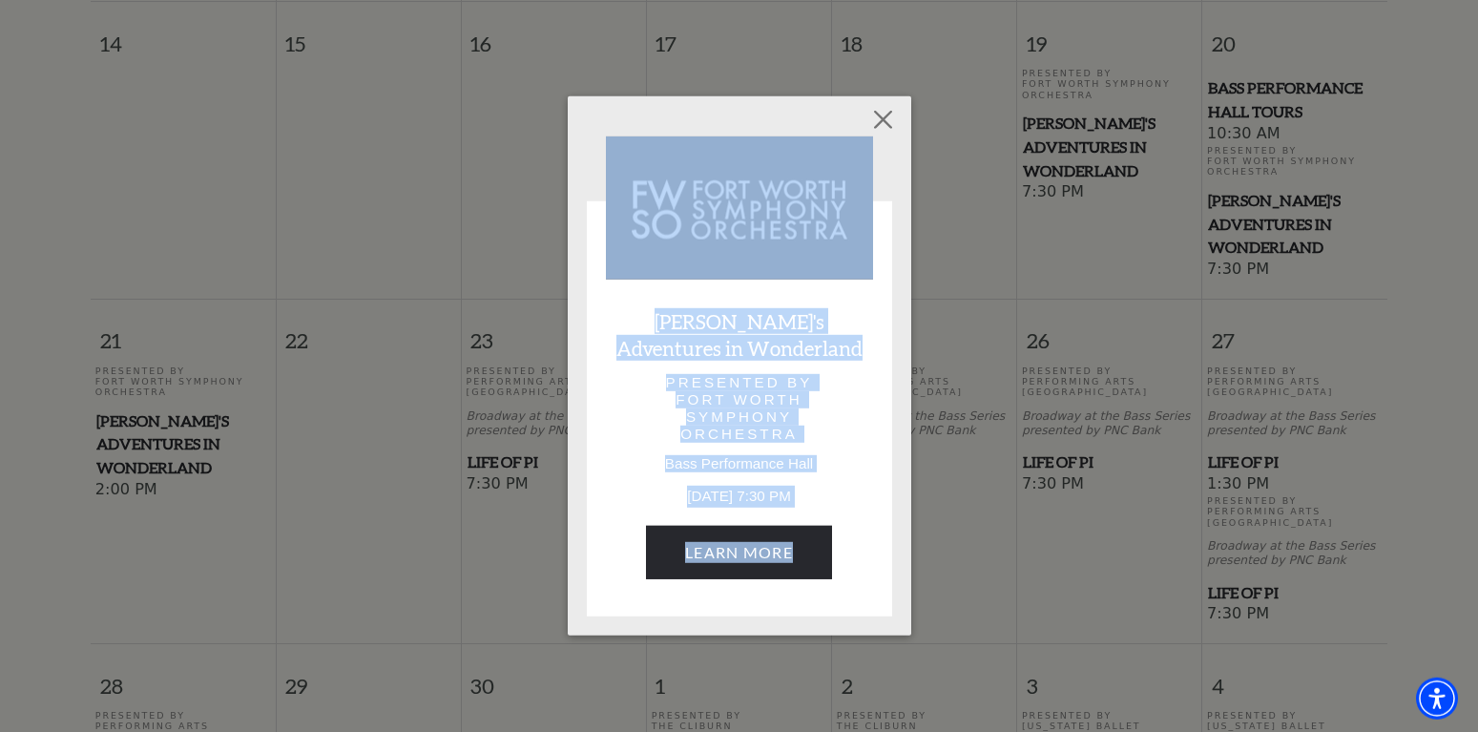
click at [1060, 75] on div "[PERSON_NAME]'s Adventures in Wonderland Presented by Fort Worth Symphony Orche…" at bounding box center [739, 366] width 1478 height 732
click at [722, 550] on link "Learn More" at bounding box center [739, 552] width 186 height 53
